Goal: Navigation & Orientation: Find specific page/section

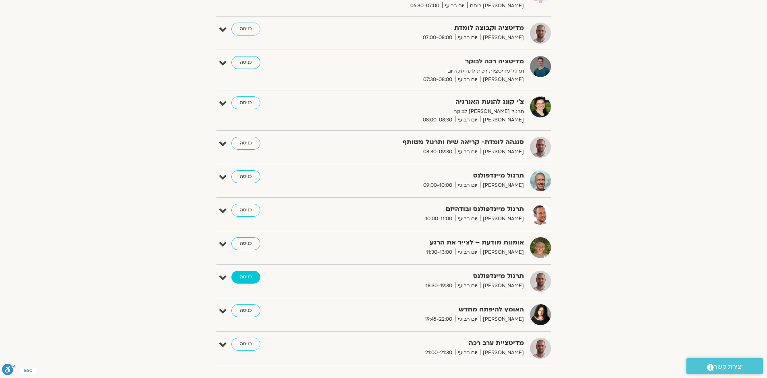
click at [248, 274] on link "כניסה" at bounding box center [245, 277] width 29 height 13
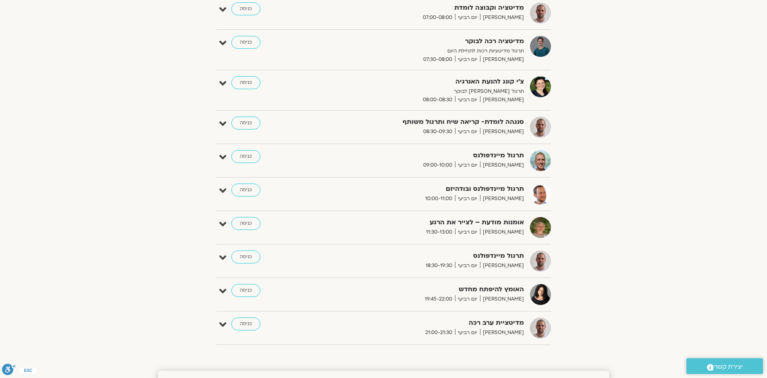
scroll to position [596, 0]
